Goal: Information Seeking & Learning: Learn about a topic

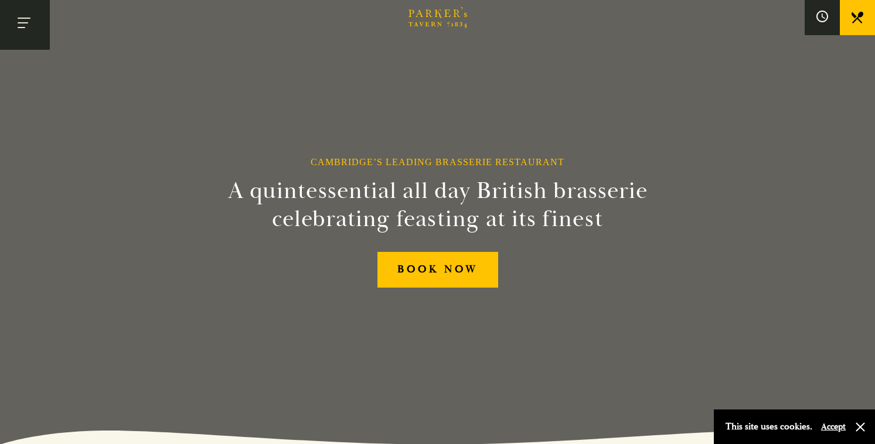
click at [13, 24] on button "Toggle navigation" at bounding box center [25, 25] width 50 height 50
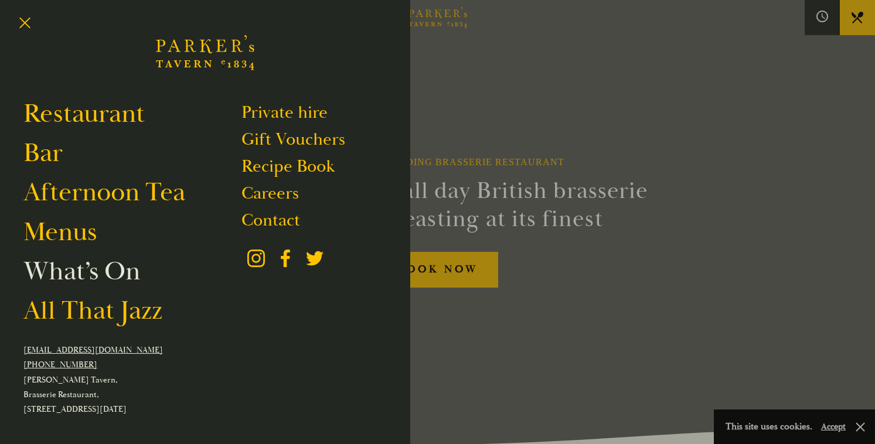
click at [72, 274] on link "What’s On" at bounding box center [81, 271] width 117 height 33
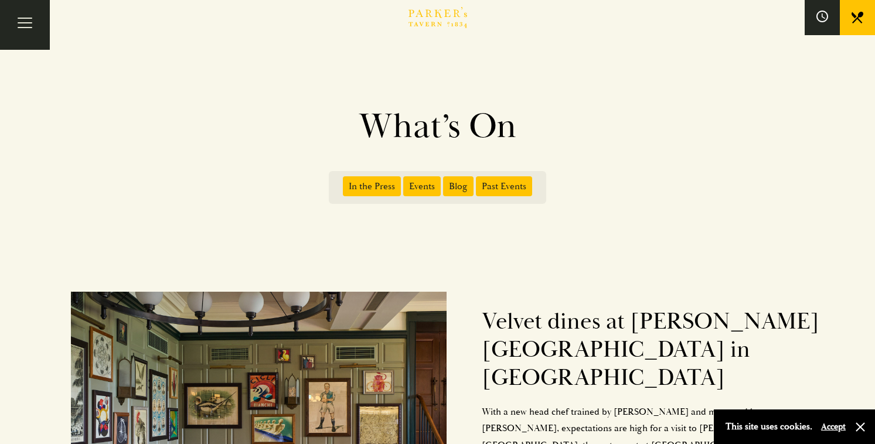
click at [434, 19] on icon "Brasserie Restaurant Cambridge | Parker's Tavern Cambridge Parker's Tavern is a…" at bounding box center [438, 17] width 59 height 21
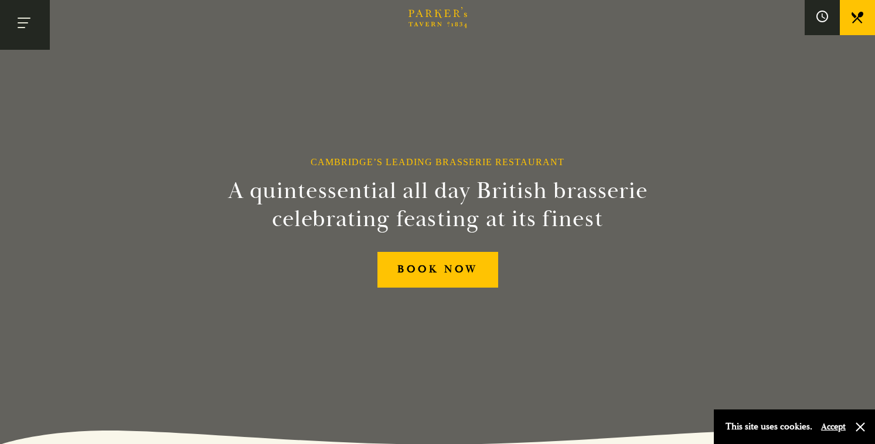
click at [28, 30] on button "Toggle navigation" at bounding box center [25, 25] width 50 height 50
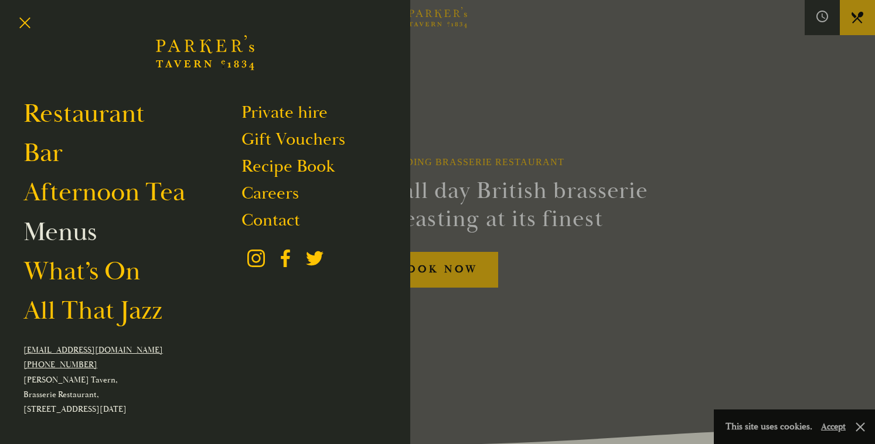
click at [90, 236] on link "Menus" at bounding box center [59, 232] width 73 height 33
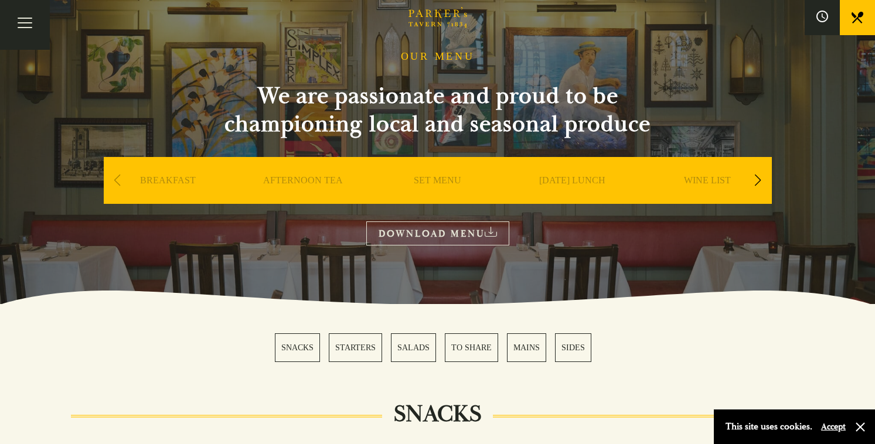
scroll to position [50, 0]
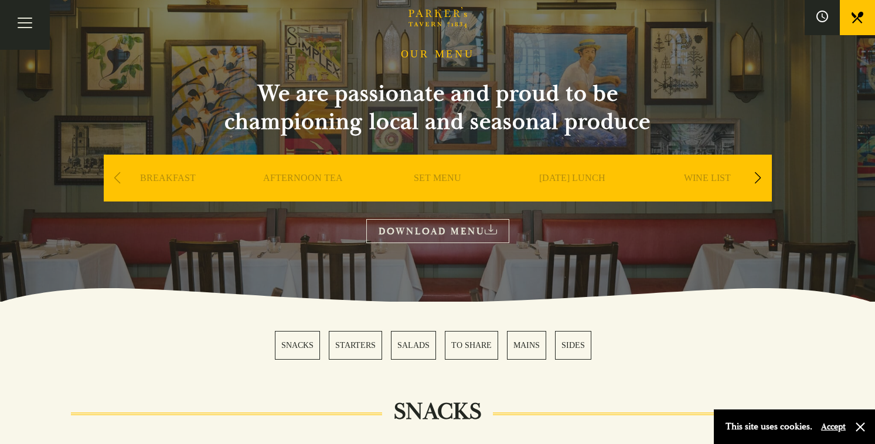
click at [758, 177] on div "Next slide" at bounding box center [758, 178] width 16 height 26
click at [758, 178] on div "Next slide" at bounding box center [758, 178] width 16 height 26
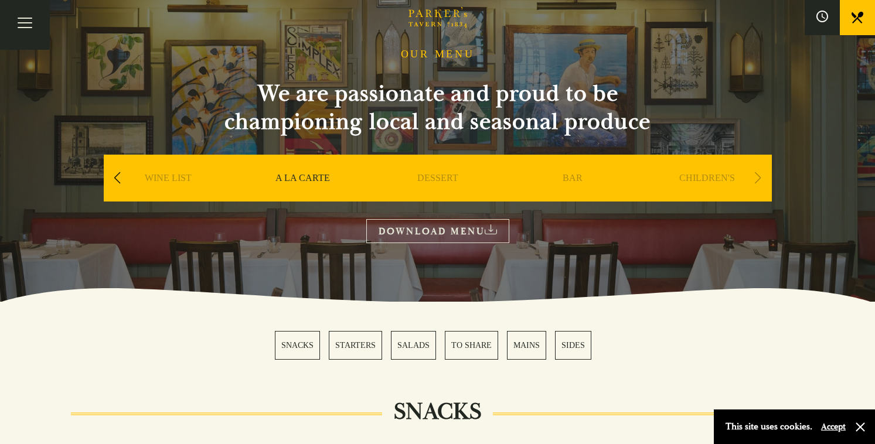
click at [758, 178] on div "Next slide" at bounding box center [758, 178] width 16 height 26
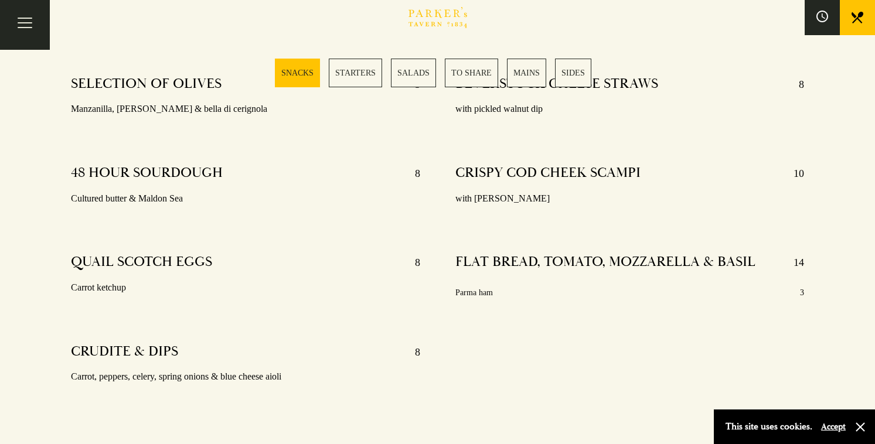
scroll to position [470, 0]
